Goal: Task Accomplishment & Management: Manage account settings

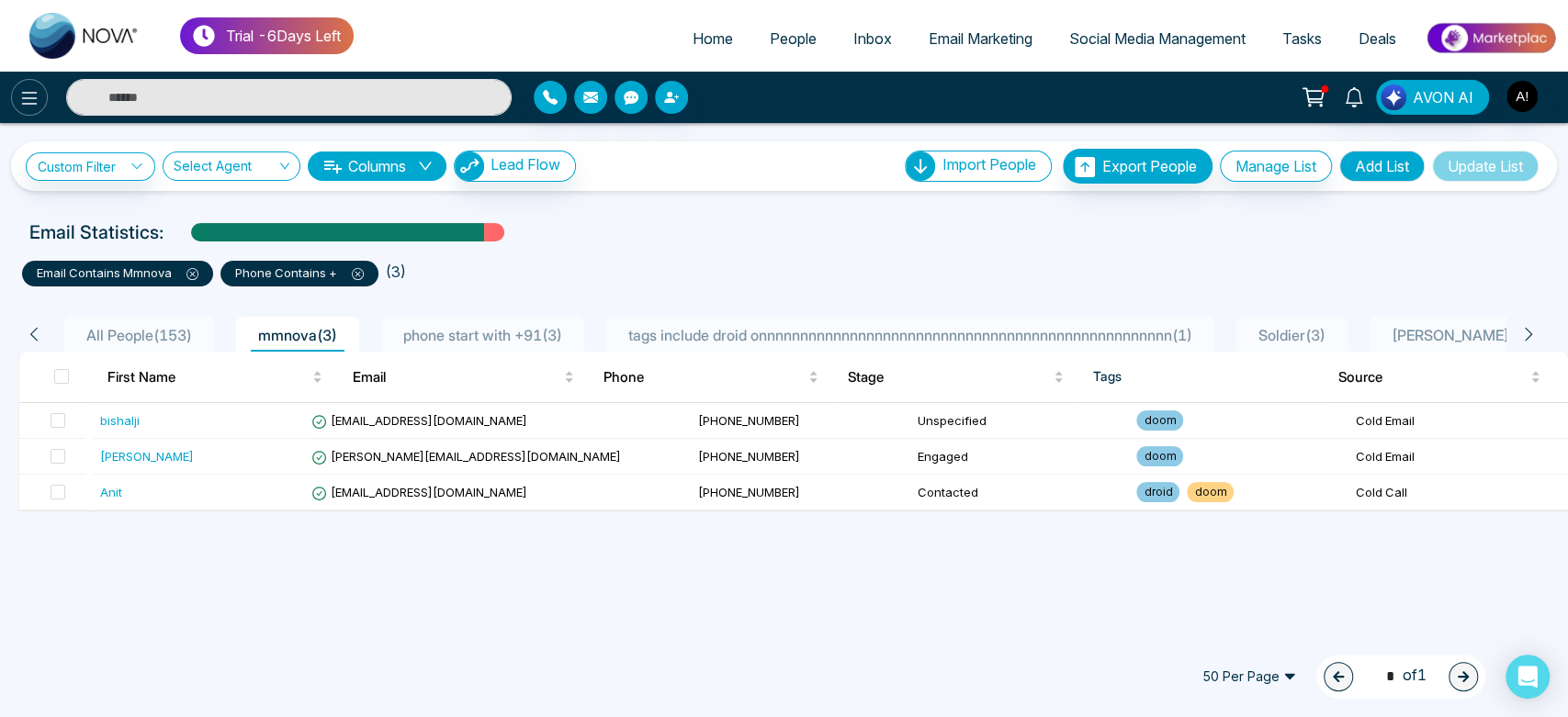
click at [26, 101] on icon at bounding box center [29, 97] width 22 height 22
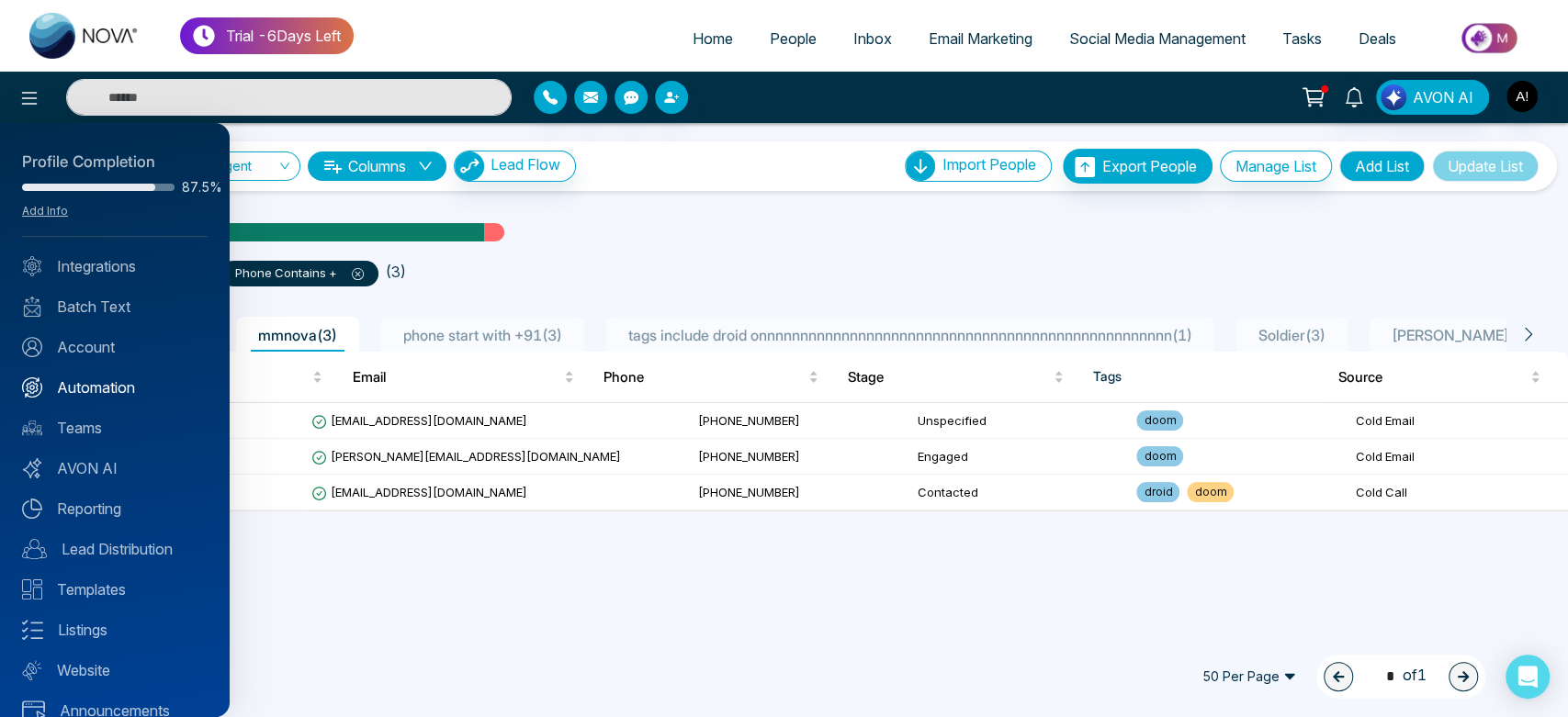
click at [140, 379] on link "Automation" at bounding box center [115, 387] width 185 height 22
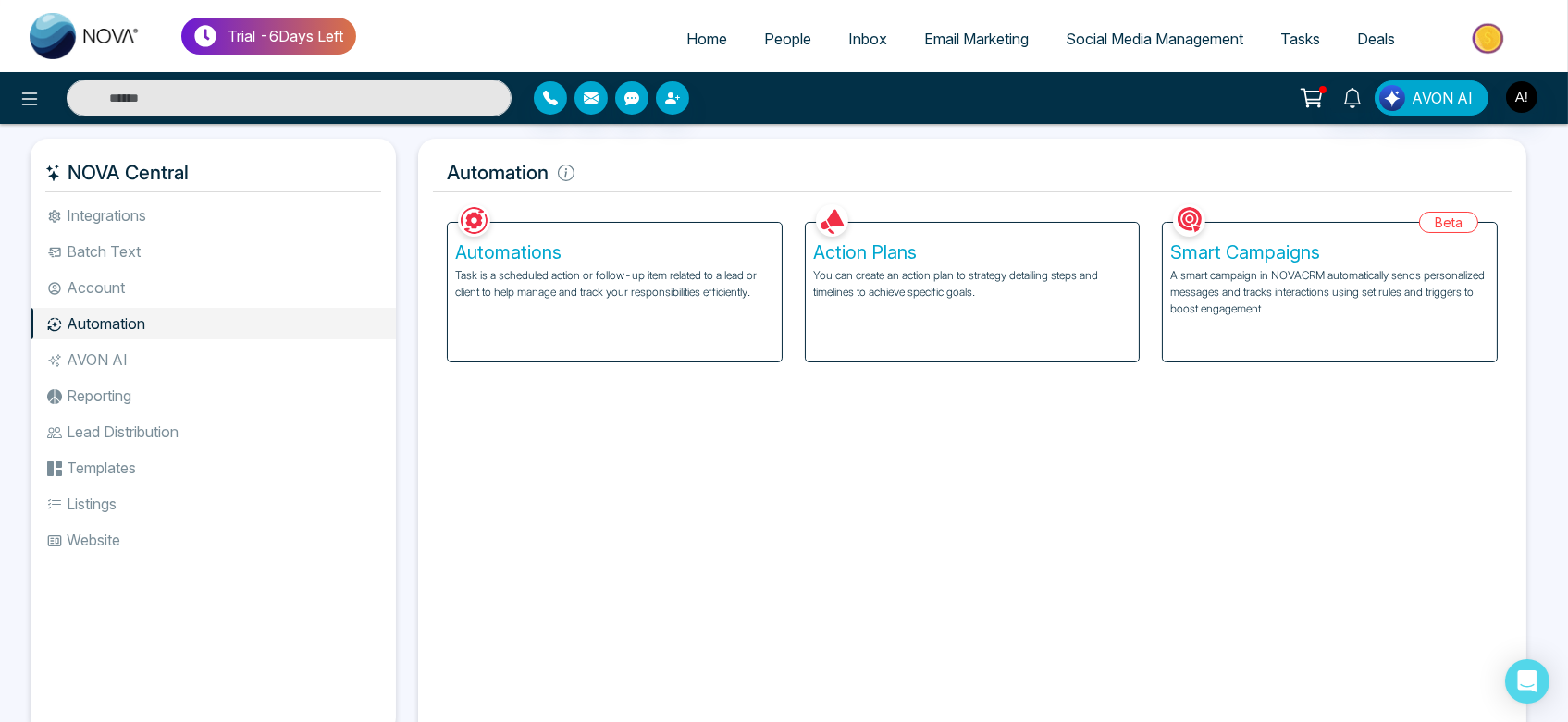
click at [633, 321] on div "Automations Task is a scheduled action or follow-up item related to a lead or c…" at bounding box center [614, 292] width 334 height 138
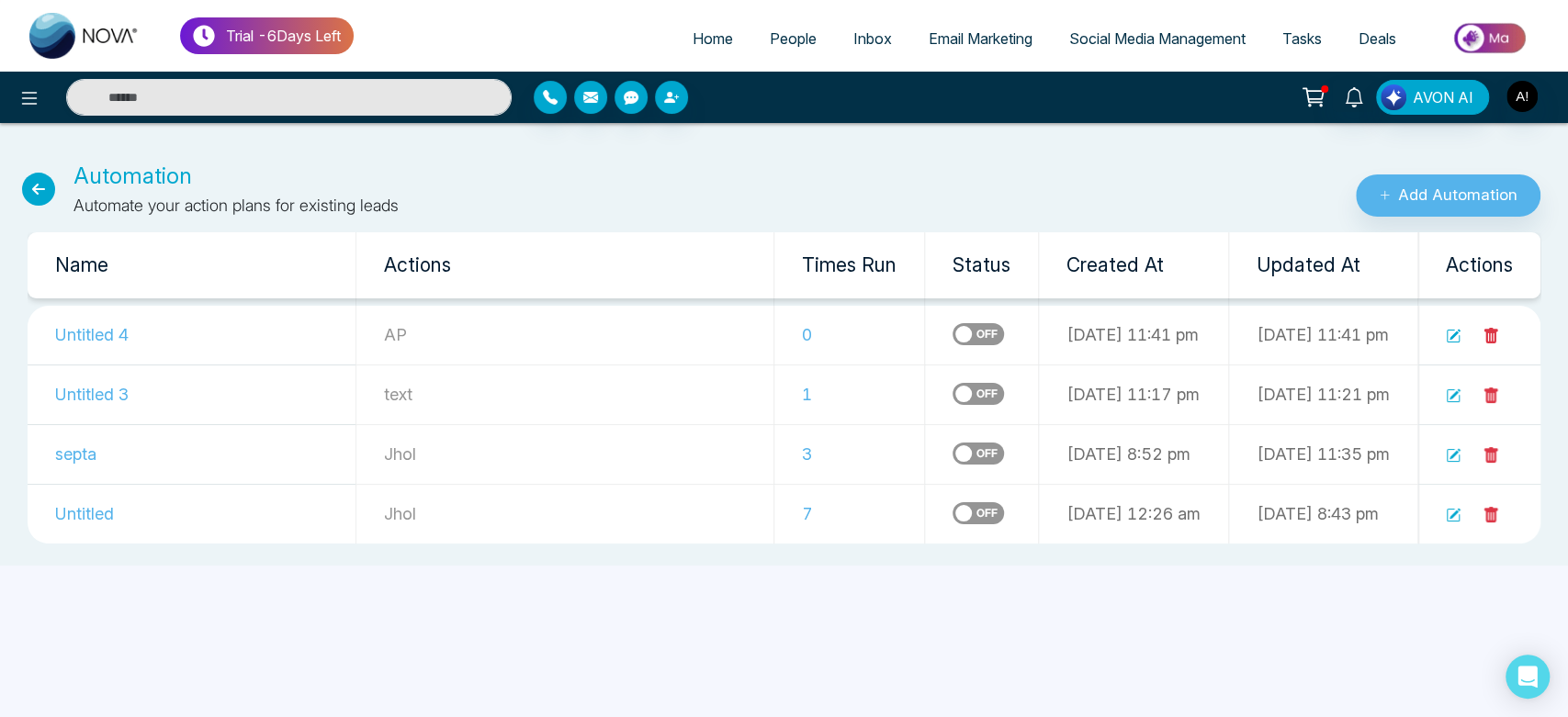
click at [1464, 344] on td at bounding box center [1479, 335] width 123 height 60
click at [1451, 332] on icon at bounding box center [1452, 335] width 14 height 14
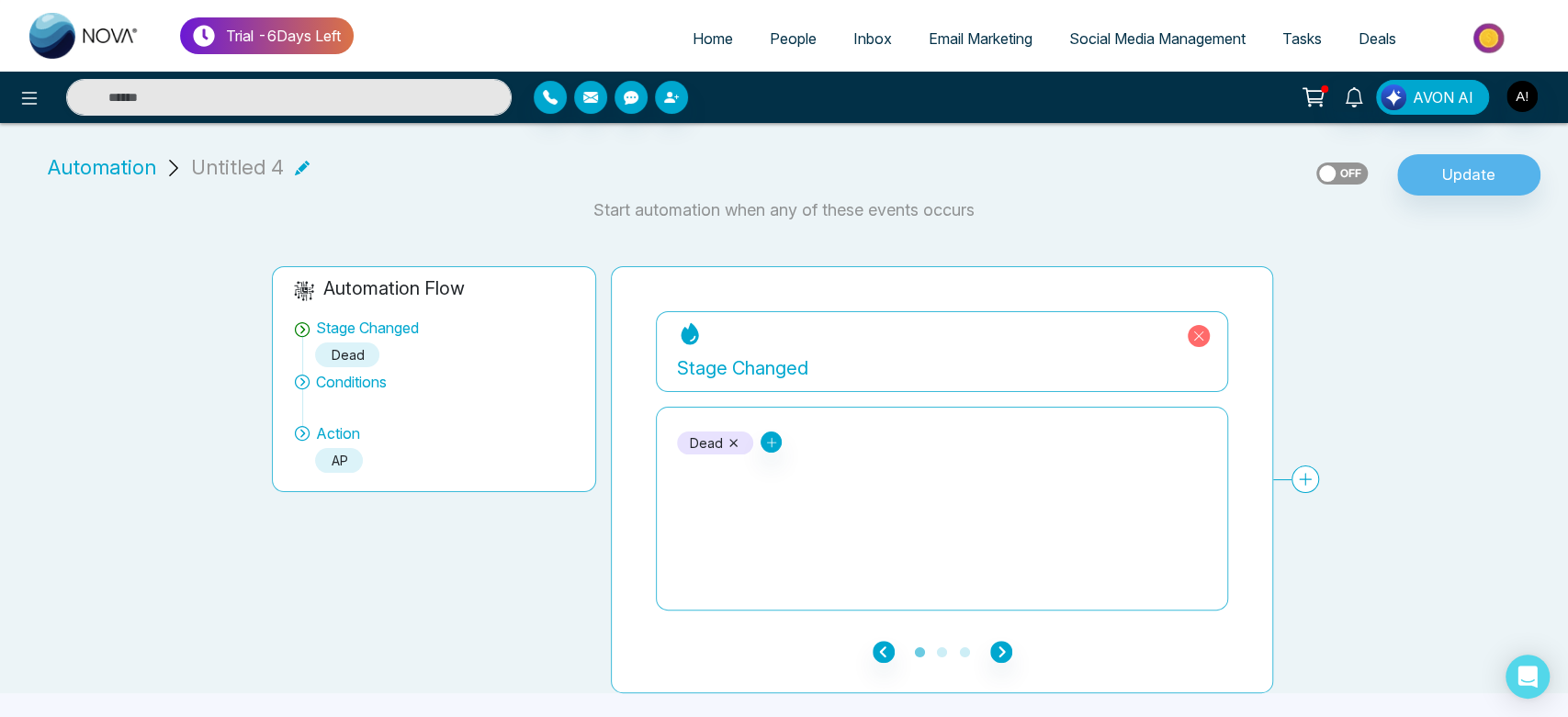
click at [730, 442] on icon at bounding box center [733, 443] width 13 height 13
click at [686, 438] on icon at bounding box center [688, 442] width 12 height 12
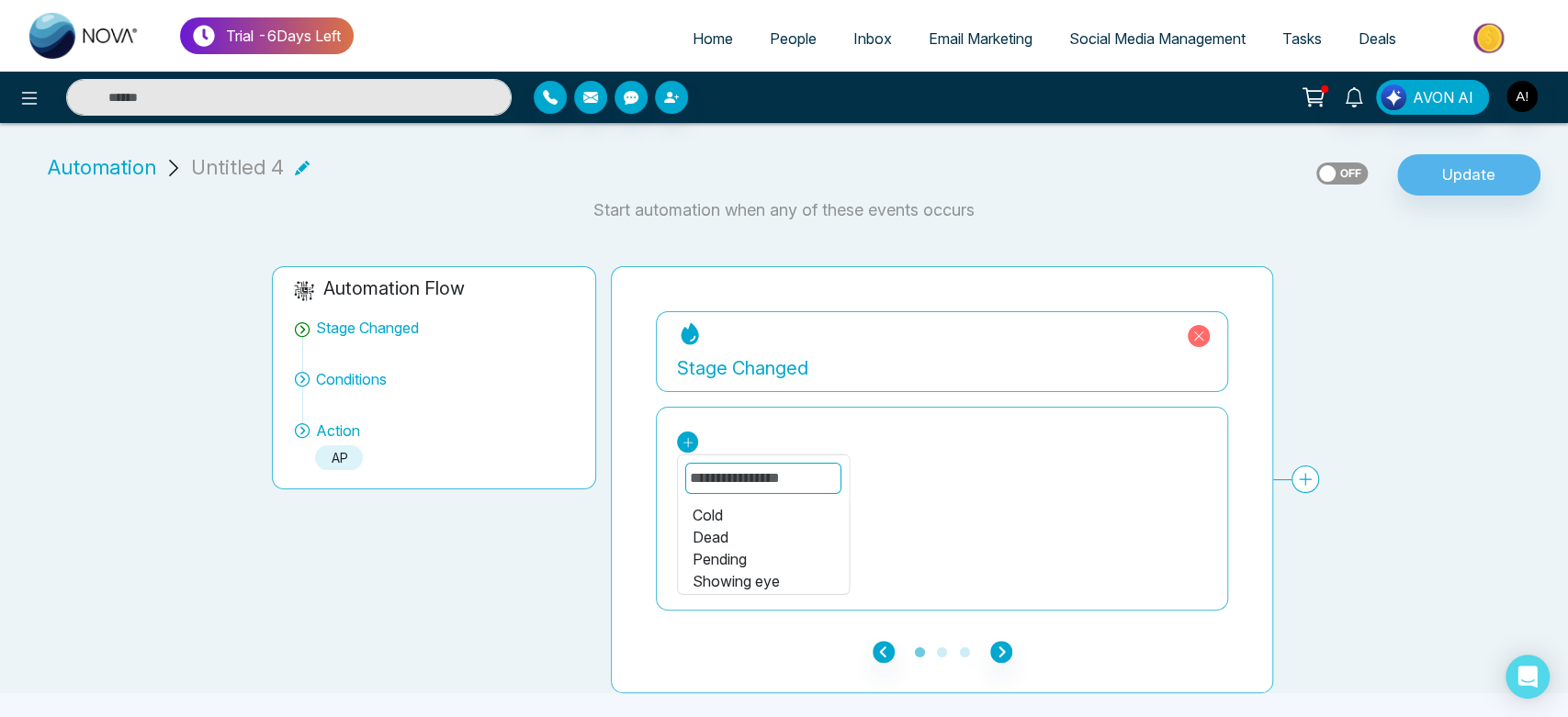
scroll to position [220, 0]
drag, startPoint x: 753, startPoint y: 580, endPoint x: 694, endPoint y: 557, distance: 63.3
click at [694, 557] on div "Pending" at bounding box center [763, 557] width 141 height 22
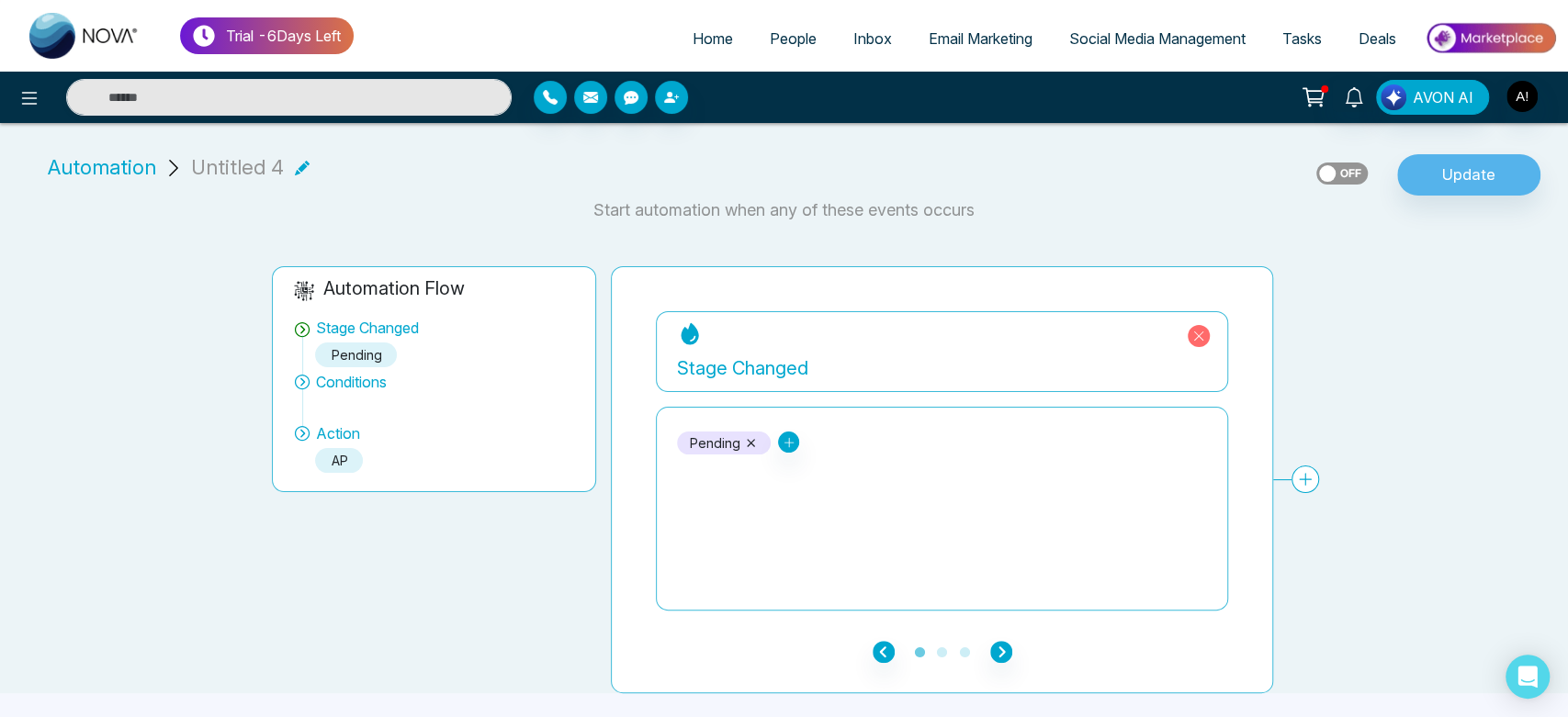
click at [756, 444] on icon at bounding box center [751, 443] width 13 height 13
click at [686, 438] on icon at bounding box center [688, 442] width 12 height 12
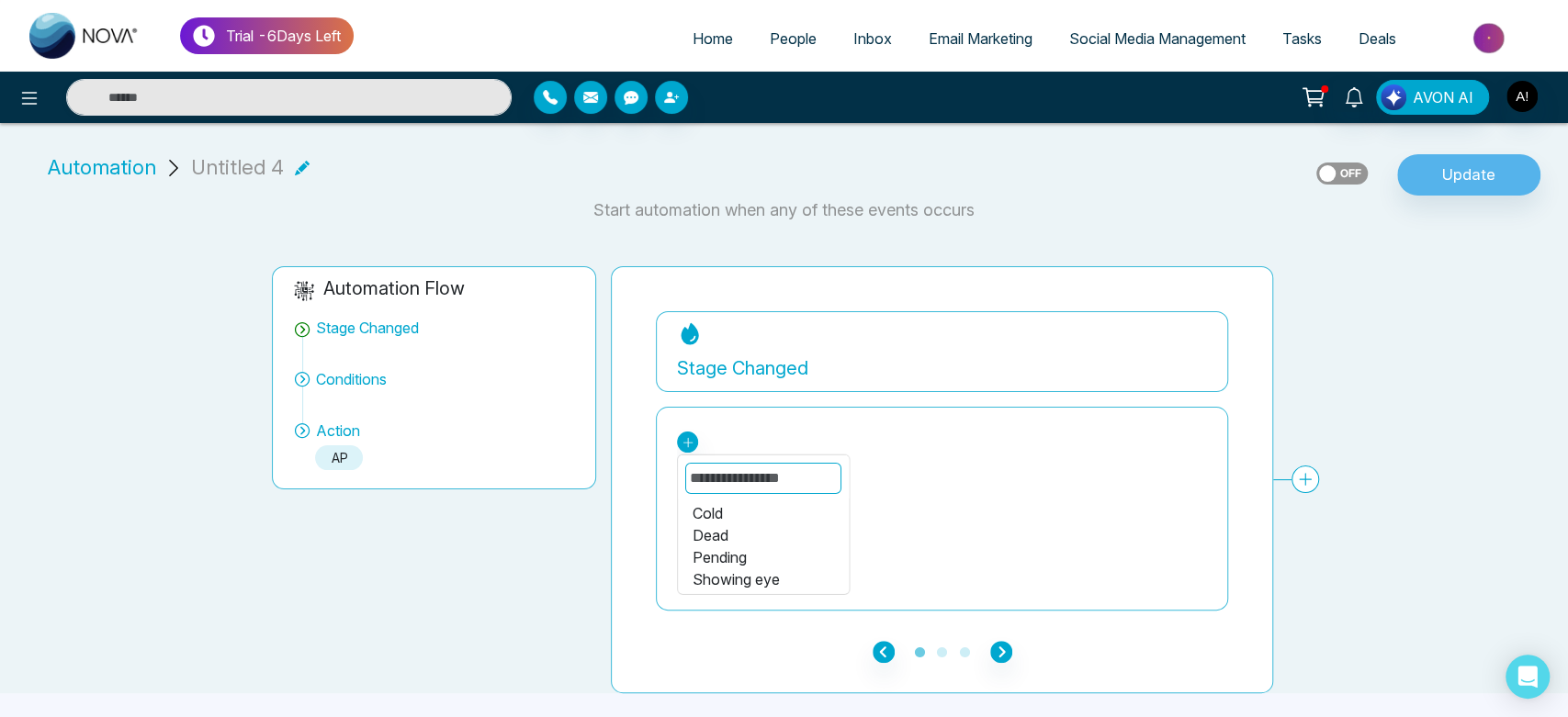
click at [724, 547] on div "Pending" at bounding box center [763, 557] width 141 height 22
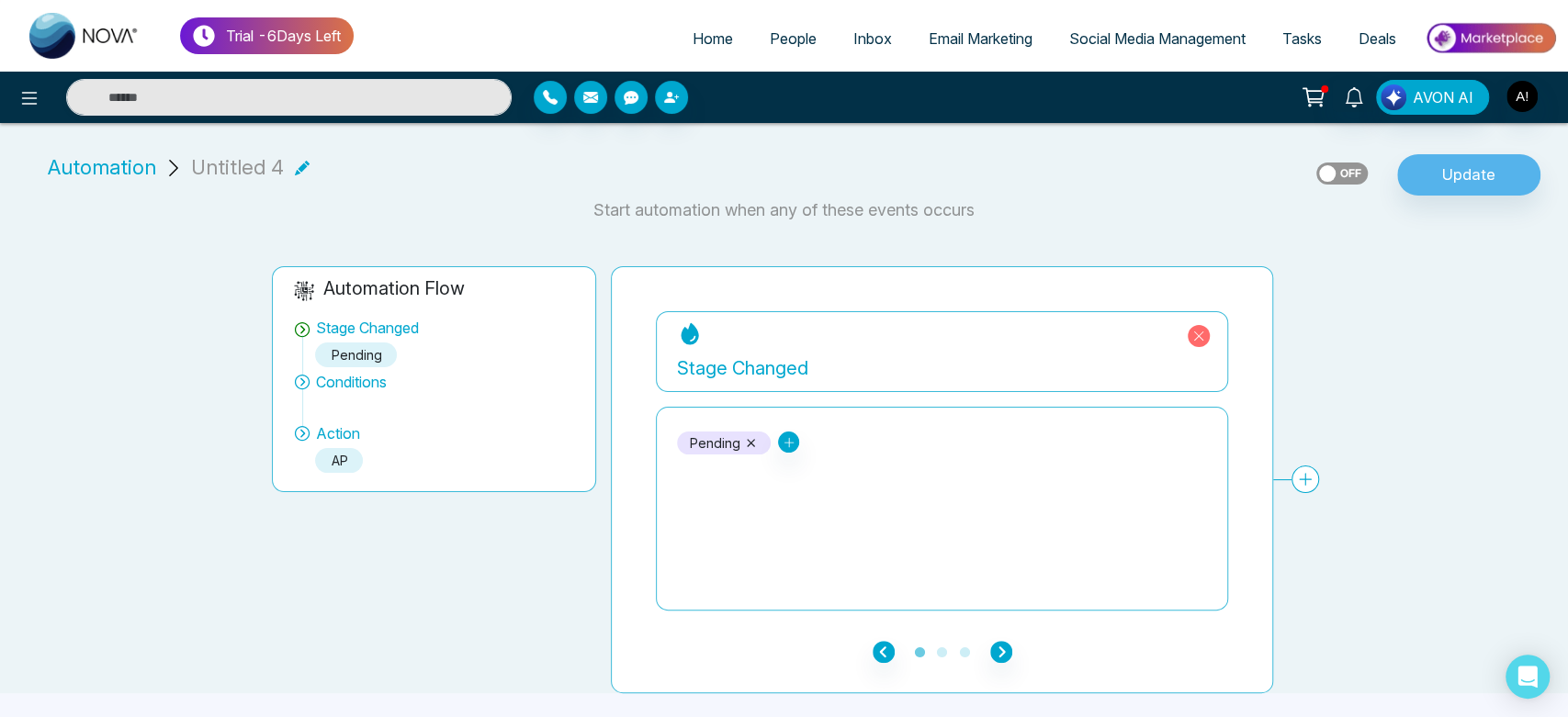
click at [724, 547] on div "Pending New Lead Contacted Engaged Qualified Active Client khtm Past Client Do …" at bounding box center [942, 509] width 530 height 183
click at [1468, 165] on button "Update" at bounding box center [1469, 176] width 143 height 42
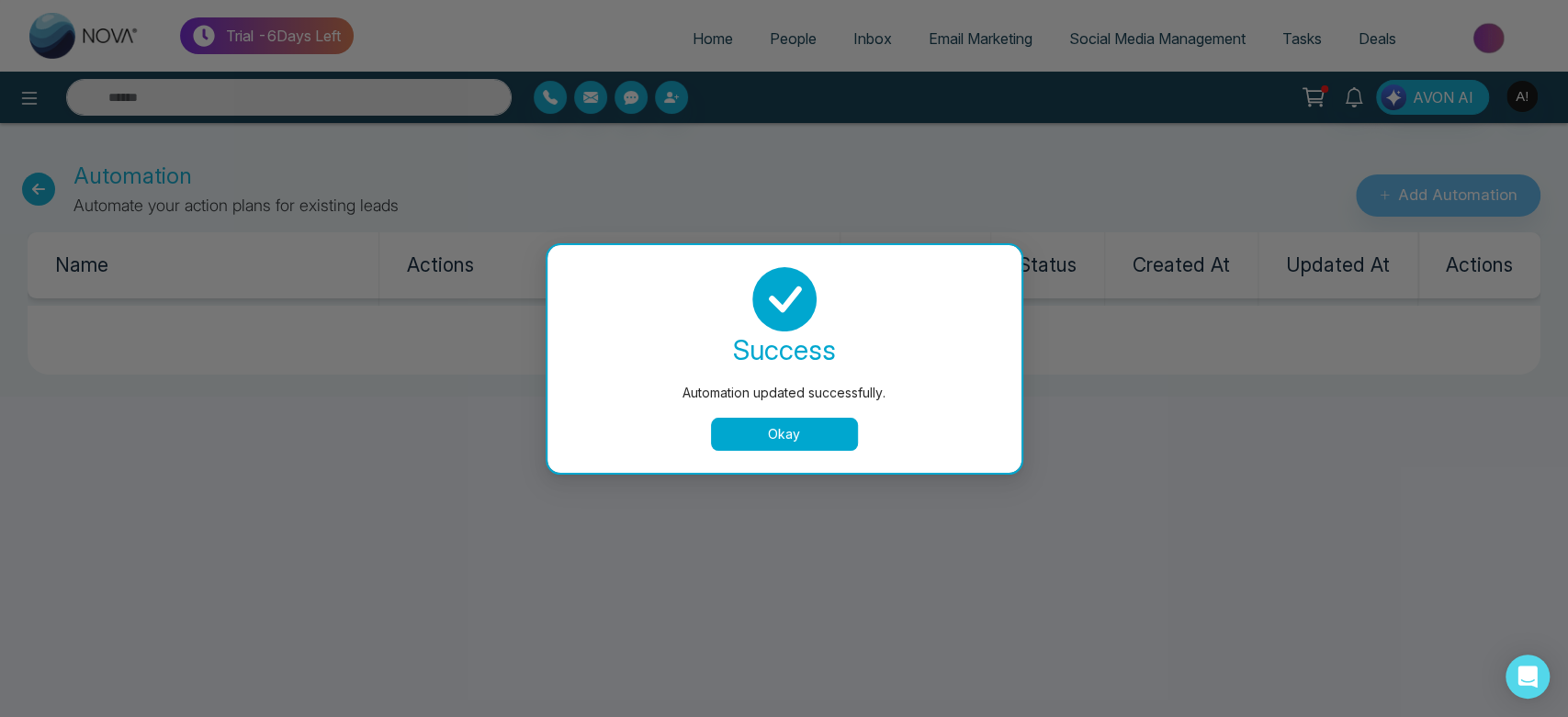
click at [779, 448] on button "Okay" at bounding box center [785, 434] width 147 height 33
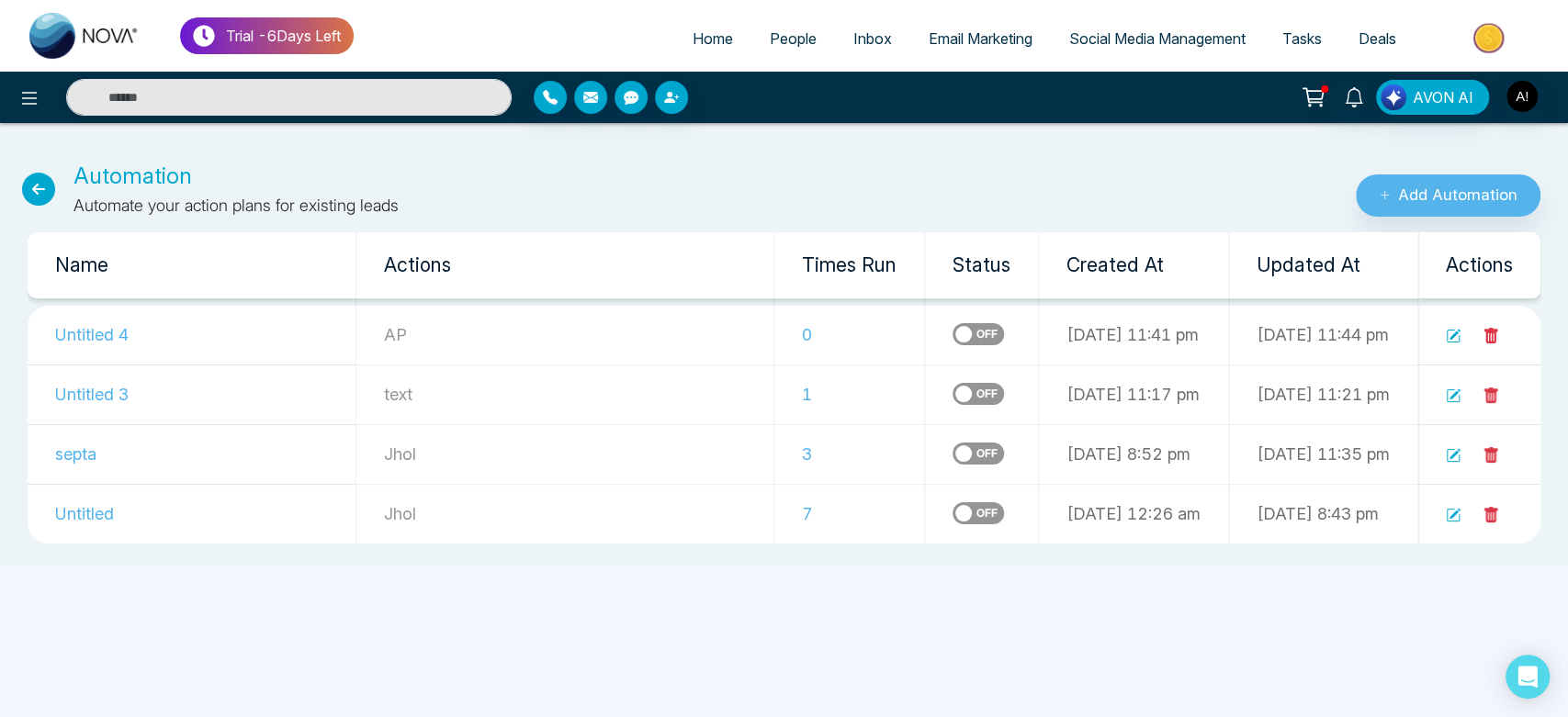
click at [1460, 395] on icon at bounding box center [1452, 395] width 14 height 14
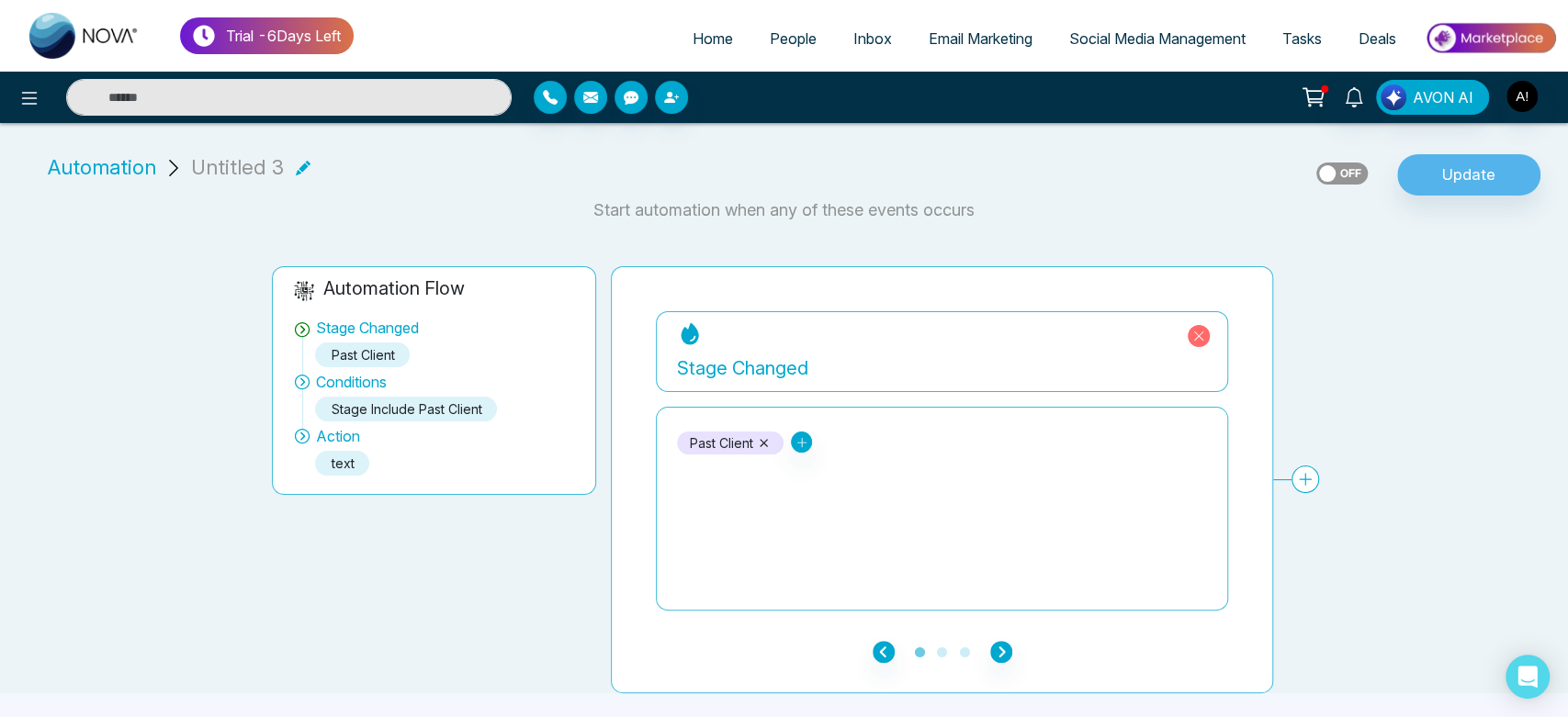
click at [763, 444] on icon at bounding box center [764, 443] width 9 height 9
click at [689, 439] on icon at bounding box center [688, 442] width 12 height 12
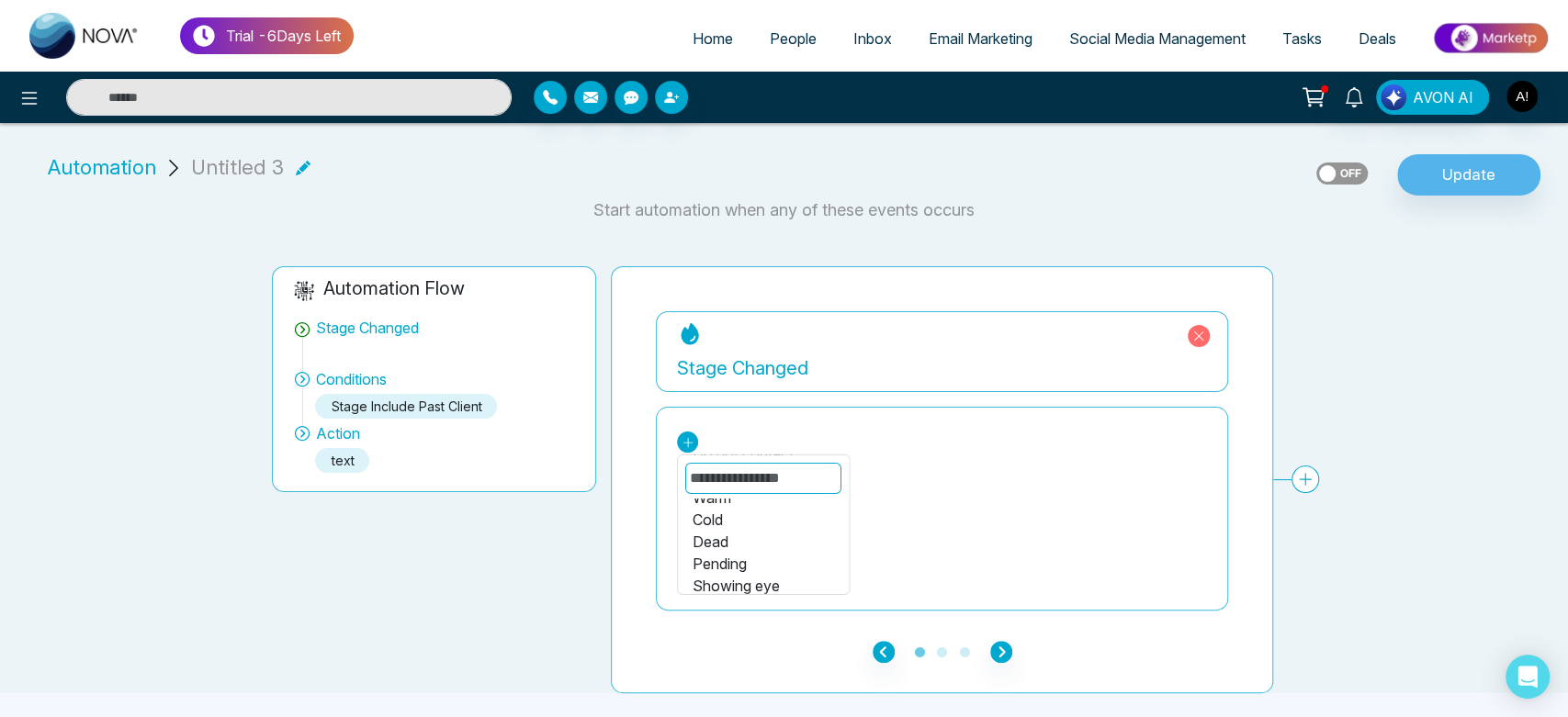
scroll to position [220, 0]
click at [784, 32] on span "People" at bounding box center [793, 38] width 47 height 18
